Goal: Task Accomplishment & Management: Manage account settings

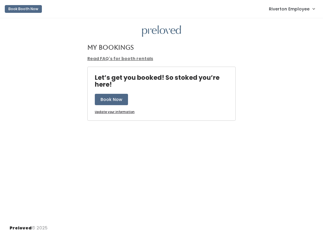
click at [281, 7] on span "Riverton Employee" at bounding box center [289, 9] width 41 height 7
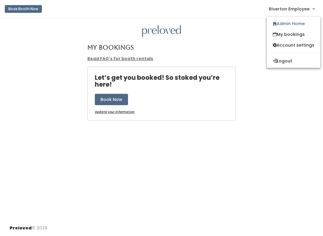
click at [298, 22] on link "Admin Home" at bounding box center [294, 23] width 54 height 11
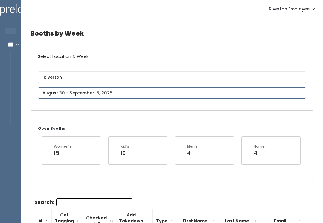
click at [95, 91] on input "text" at bounding box center [172, 92] width 268 height 11
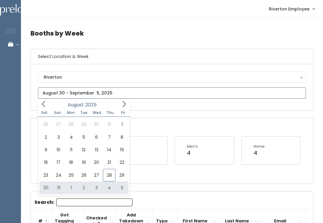
type input "August 30 to September 5"
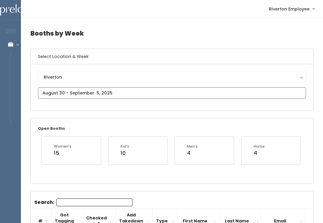
click at [128, 89] on input "text" at bounding box center [172, 92] width 268 height 11
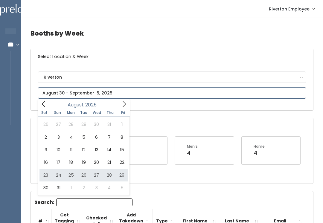
type input "August 23 to August 29"
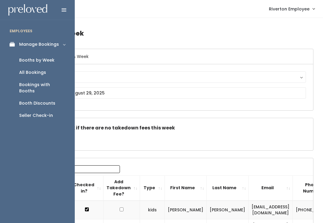
click at [42, 101] on link "Booth Discounts" at bounding box center [37, 103] width 75 height 12
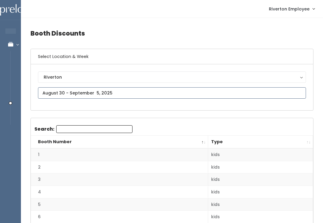
click at [144, 88] on input "text" at bounding box center [172, 92] width 268 height 11
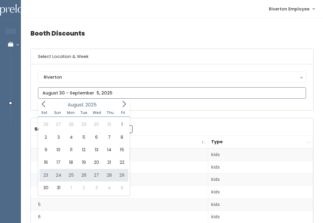
type input "August 23 to August 29"
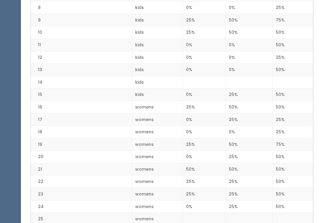
scroll to position [236, 0]
